Goal: Task Accomplishment & Management: Manage account settings

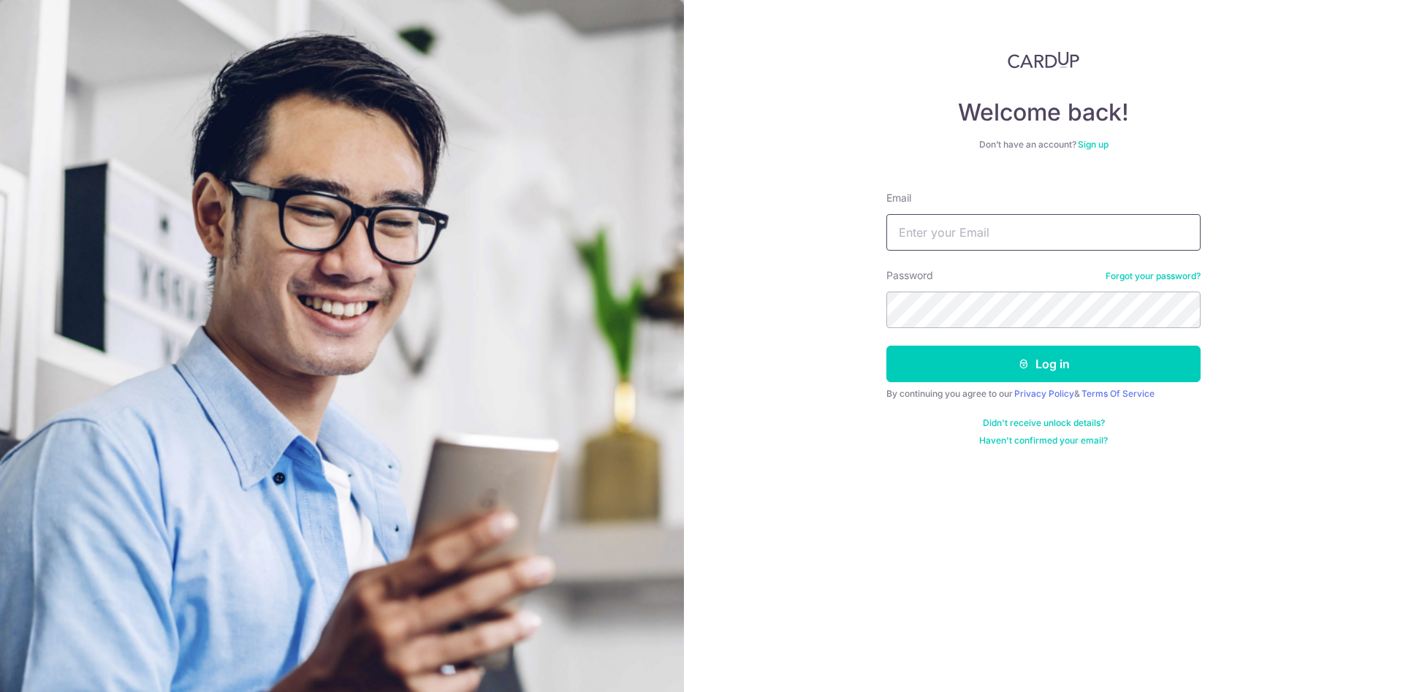
click at [924, 229] on input "Email" at bounding box center [1043, 232] width 314 height 37
type input "[EMAIL_ADDRESS][DOMAIN_NAME]"
click at [886, 346] on button "Log in" at bounding box center [1043, 364] width 314 height 37
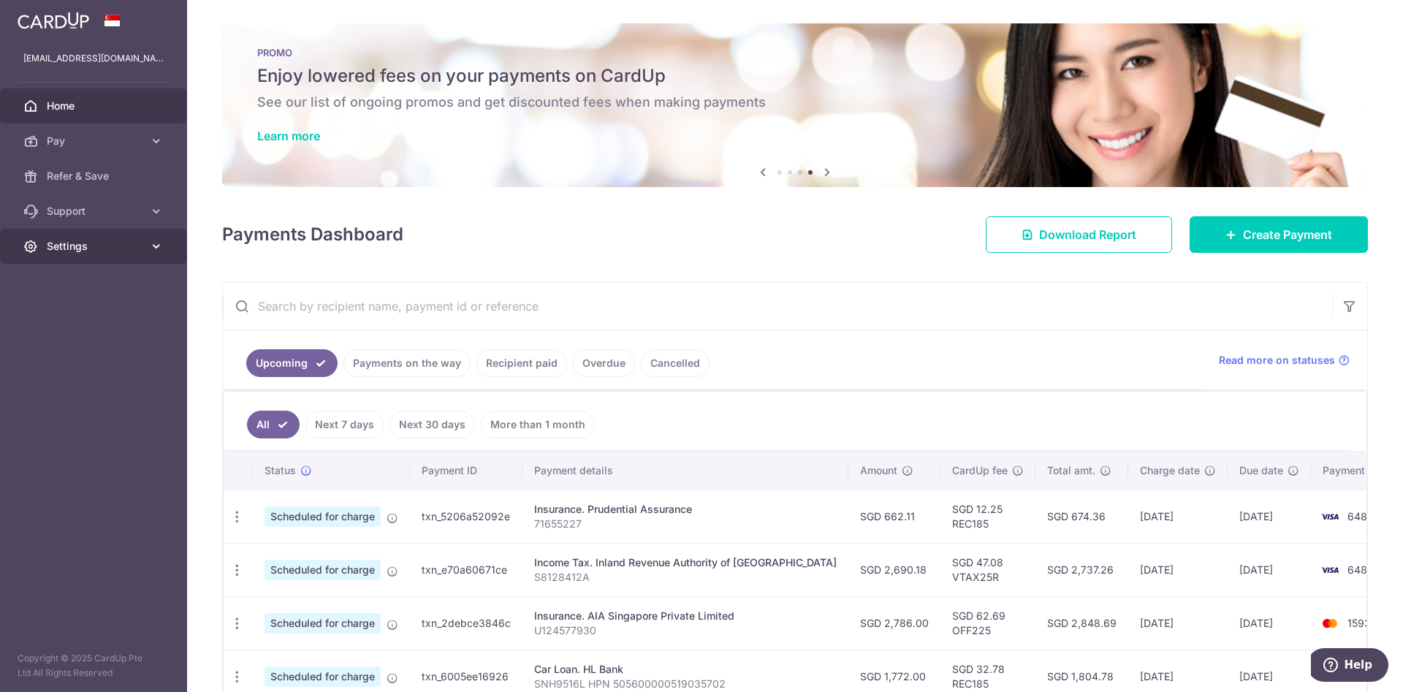
click at [124, 243] on span "Settings" at bounding box center [95, 246] width 96 height 15
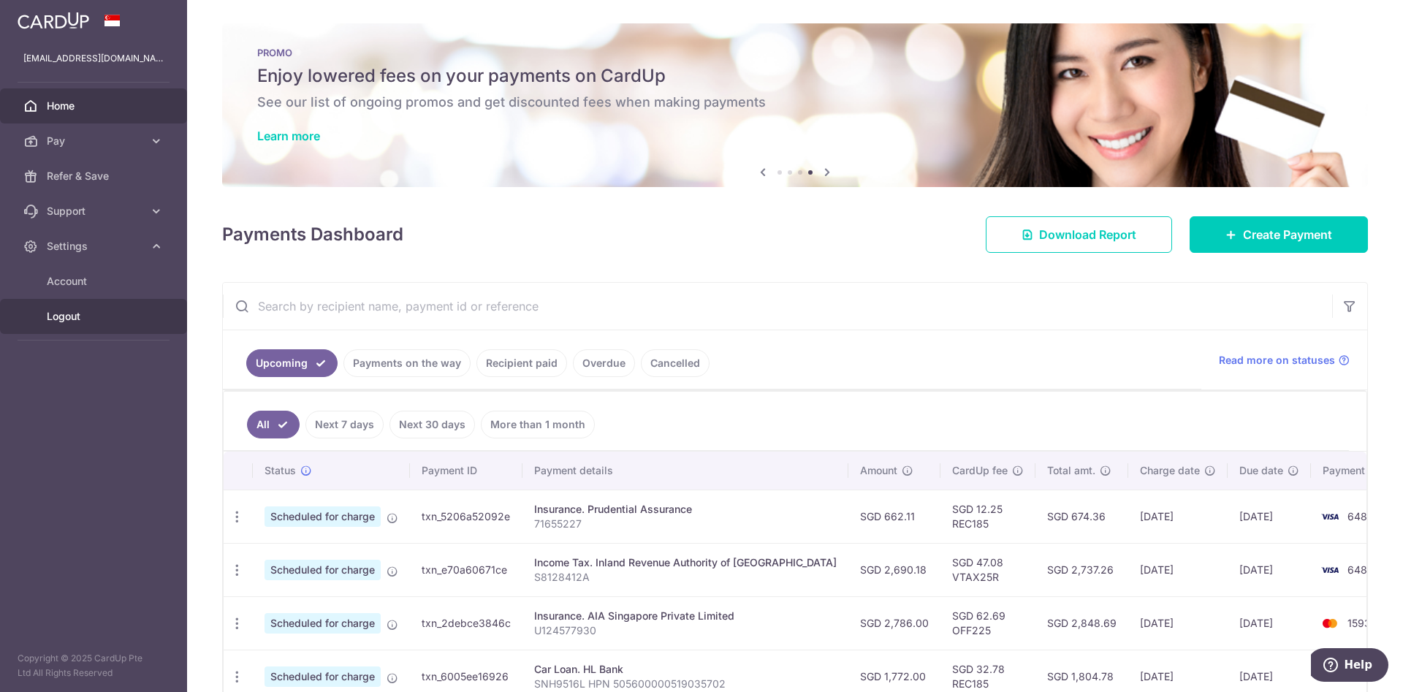
click at [72, 308] on link "Logout" at bounding box center [93, 316] width 187 height 35
